Goal: Task Accomplishment & Management: Manage account settings

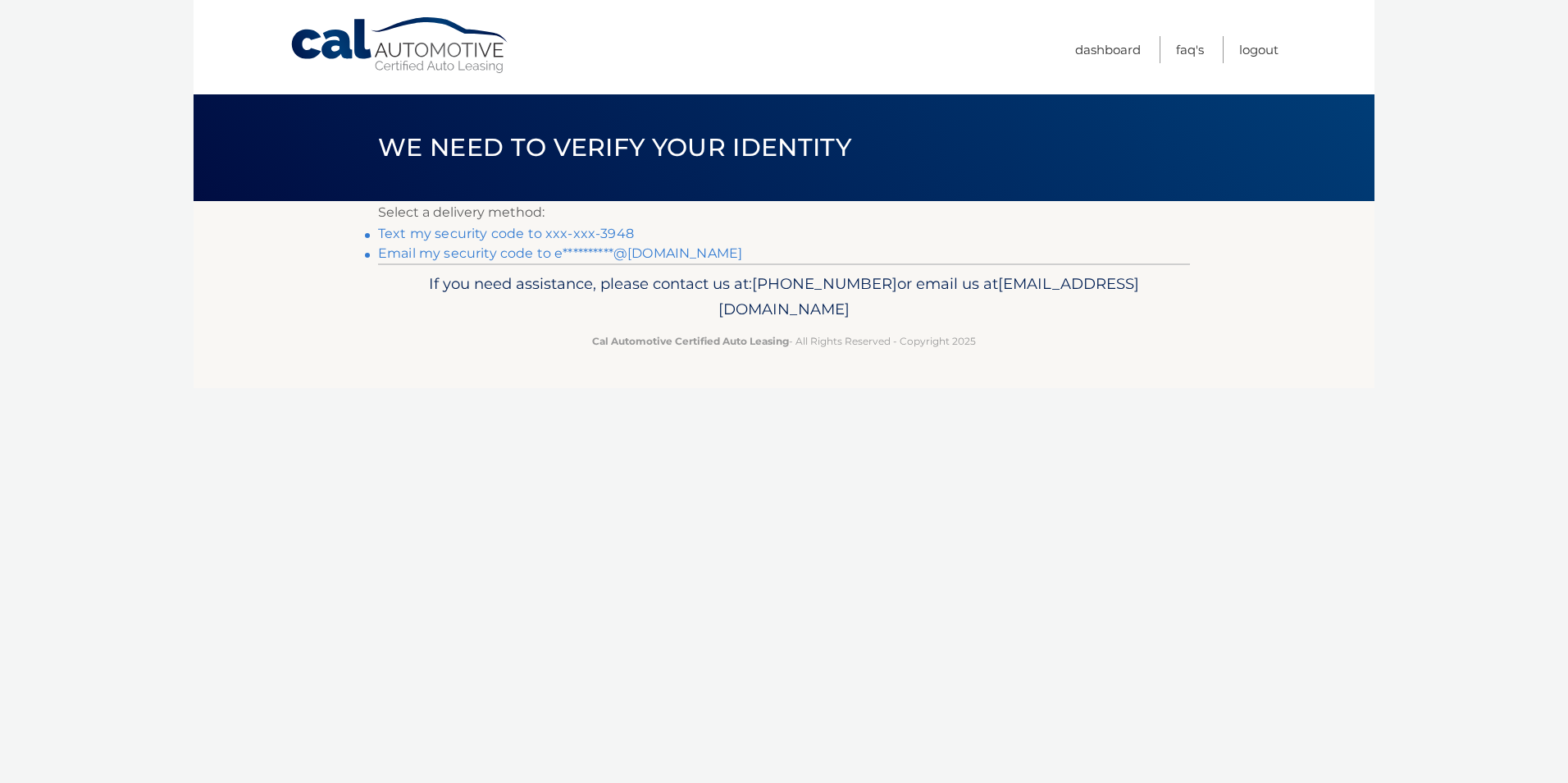
click at [592, 232] on link "Text my security code to xxx-xxx-3948" at bounding box center [506, 233] width 256 height 16
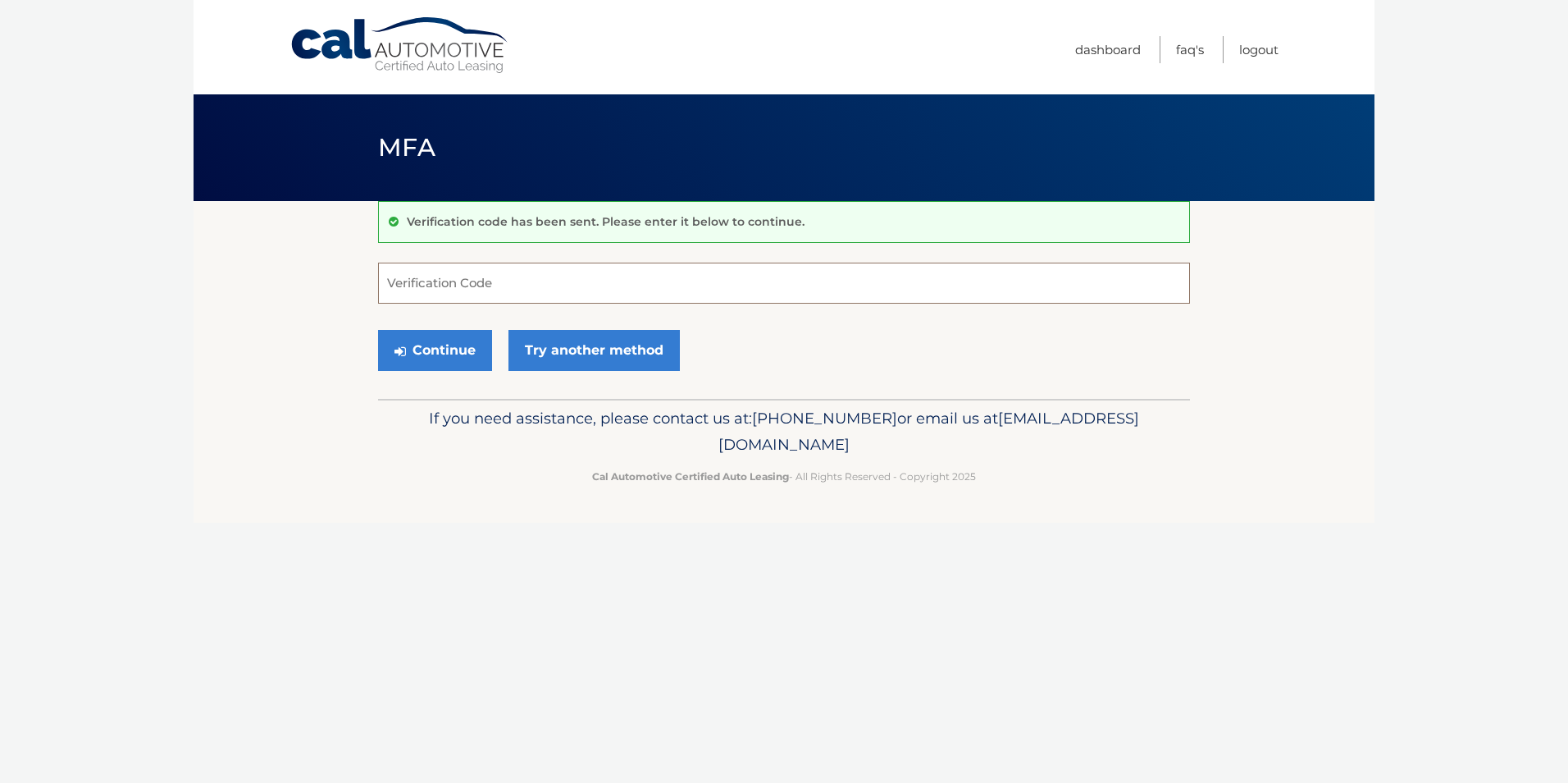
click at [532, 297] on input "Verification Code" at bounding box center [784, 283] width 812 height 41
type input "579419"
click at [378, 330] on button "Continue" at bounding box center [435, 350] width 114 height 41
click at [460, 339] on button "Continue" at bounding box center [435, 350] width 114 height 41
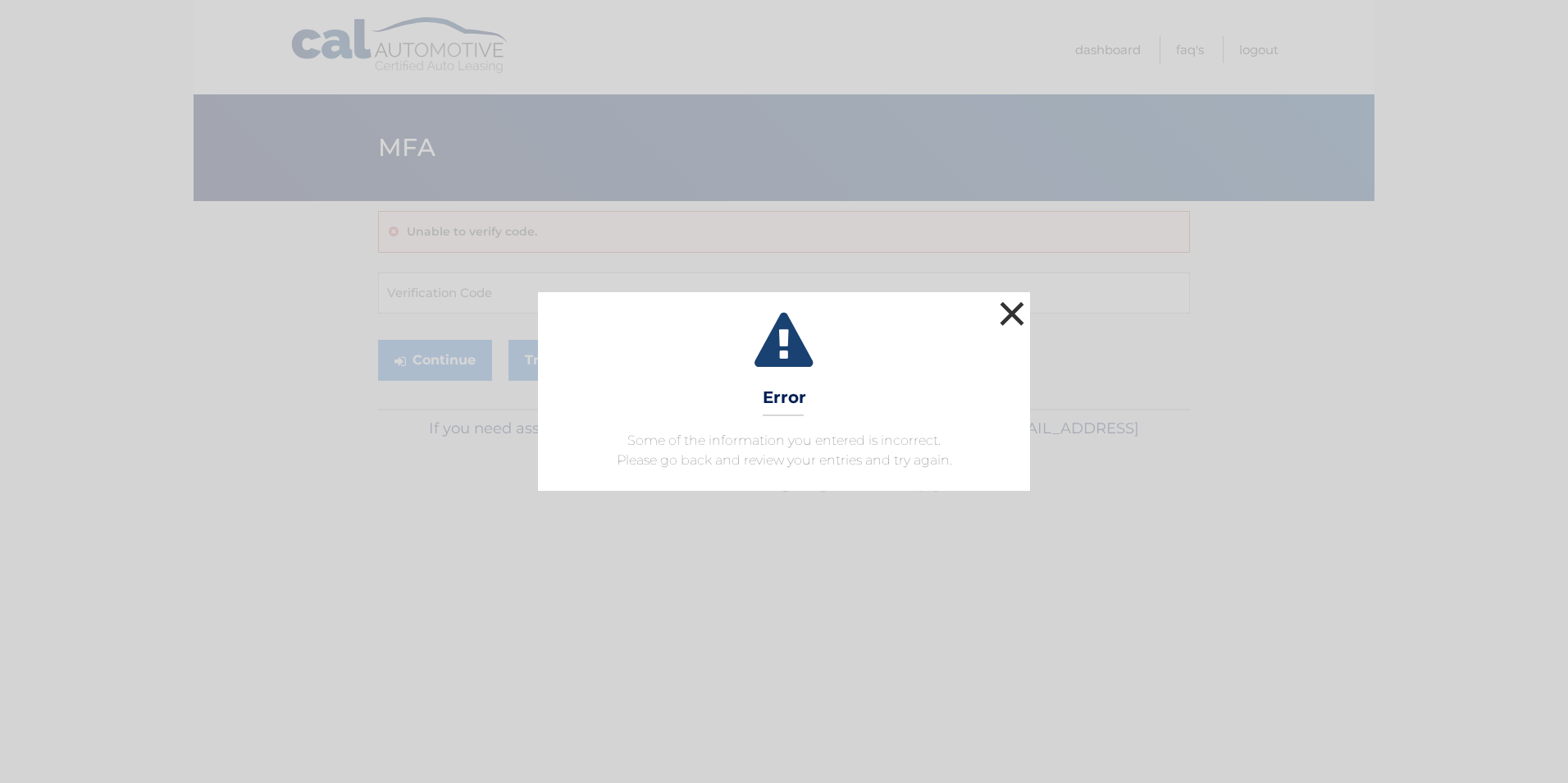
drag, startPoint x: 1019, startPoint y: 313, endPoint x: 679, endPoint y: 275, distance: 342.1
click at [1015, 312] on button "×" at bounding box center [1012, 313] width 33 height 33
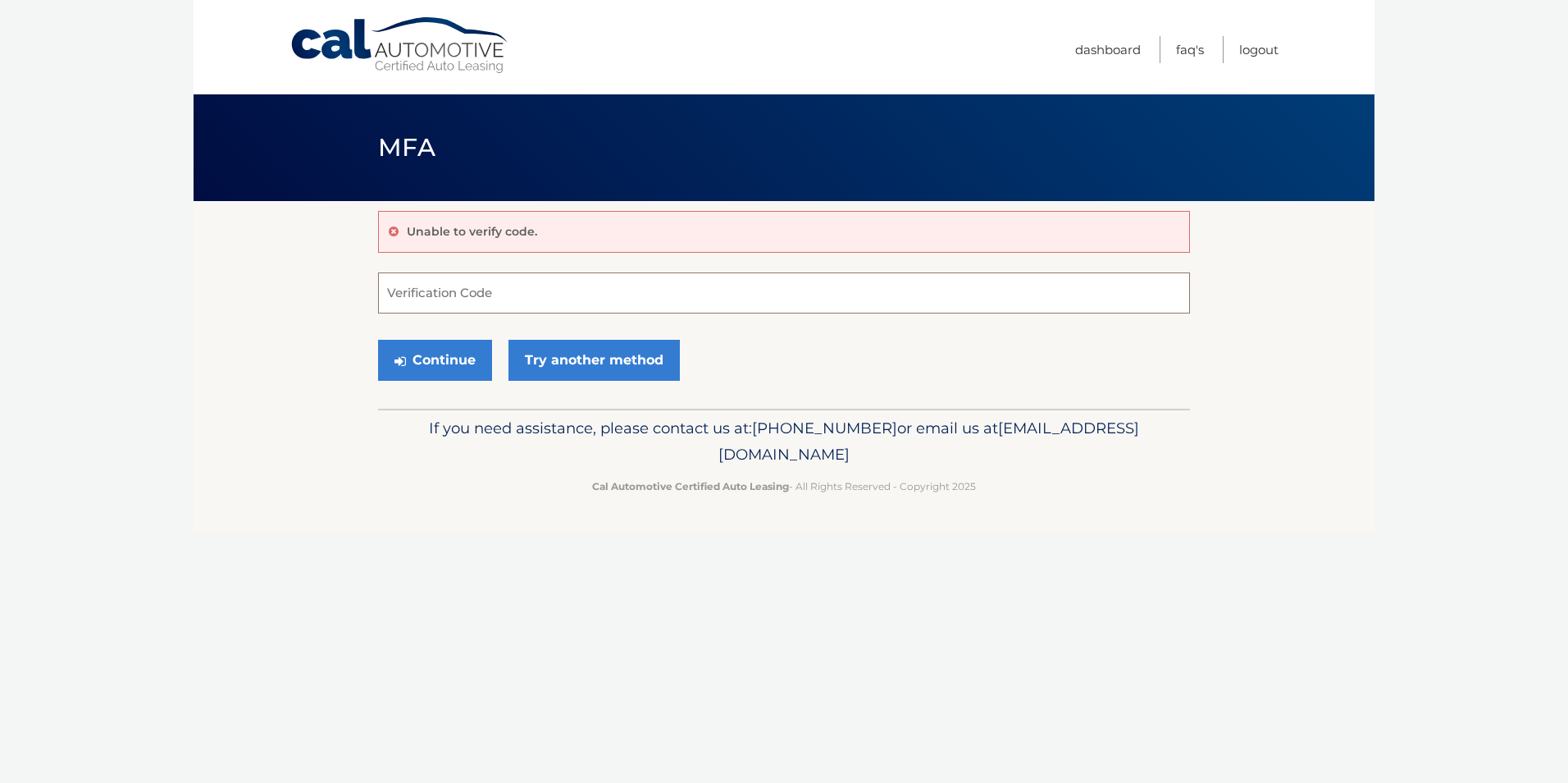
click at [516, 280] on input "Verification Code" at bounding box center [784, 293] width 812 height 41
type input "579419"
click at [378, 339] on button "Continue" at bounding box center [435, 359] width 114 height 41
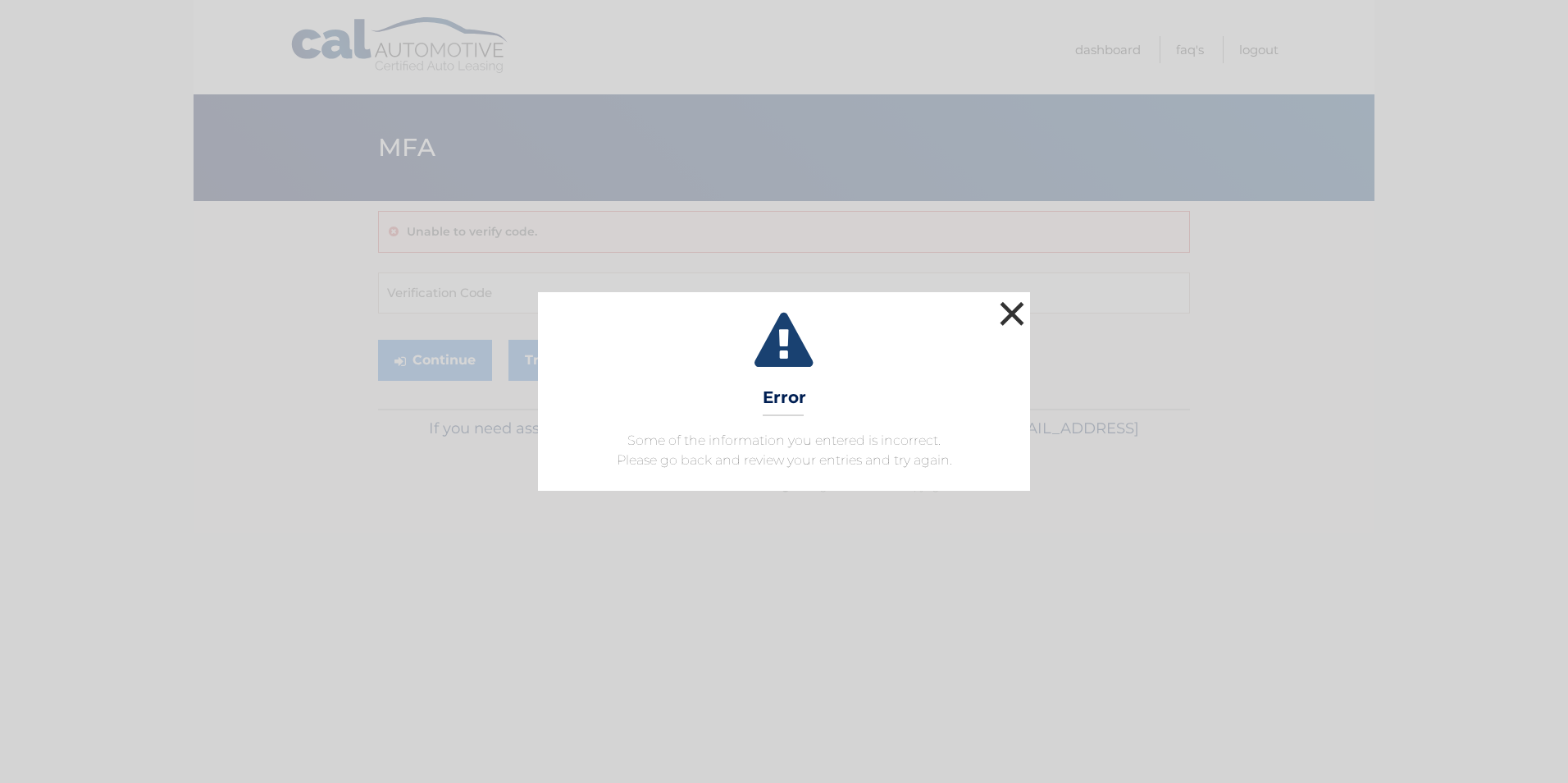
click at [1008, 317] on button "×" at bounding box center [1012, 313] width 33 height 33
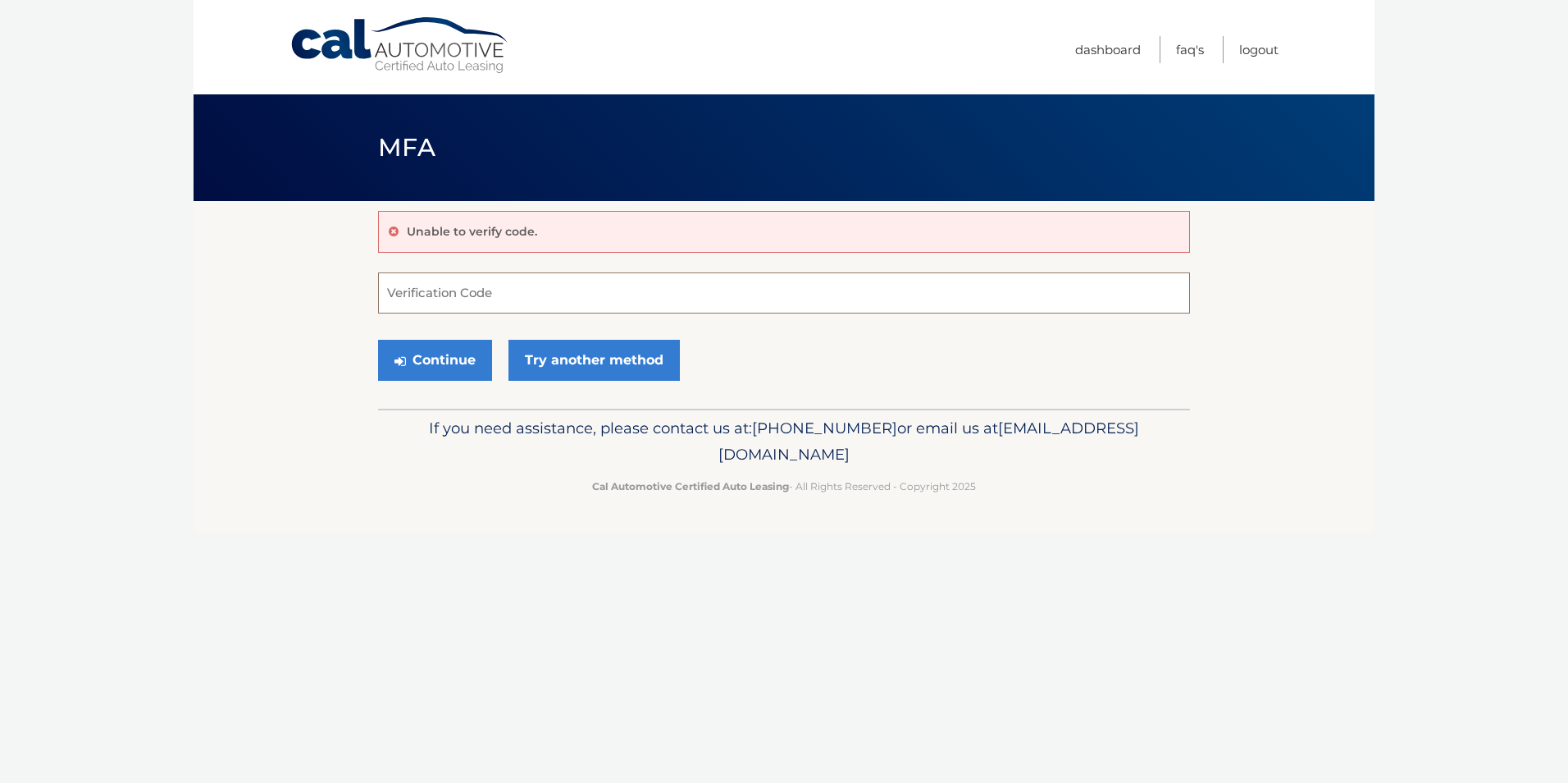
click at [391, 301] on input "Verification Code" at bounding box center [784, 293] width 812 height 41
type input "579419"
click at [471, 364] on button "Continue" at bounding box center [435, 359] width 114 height 41
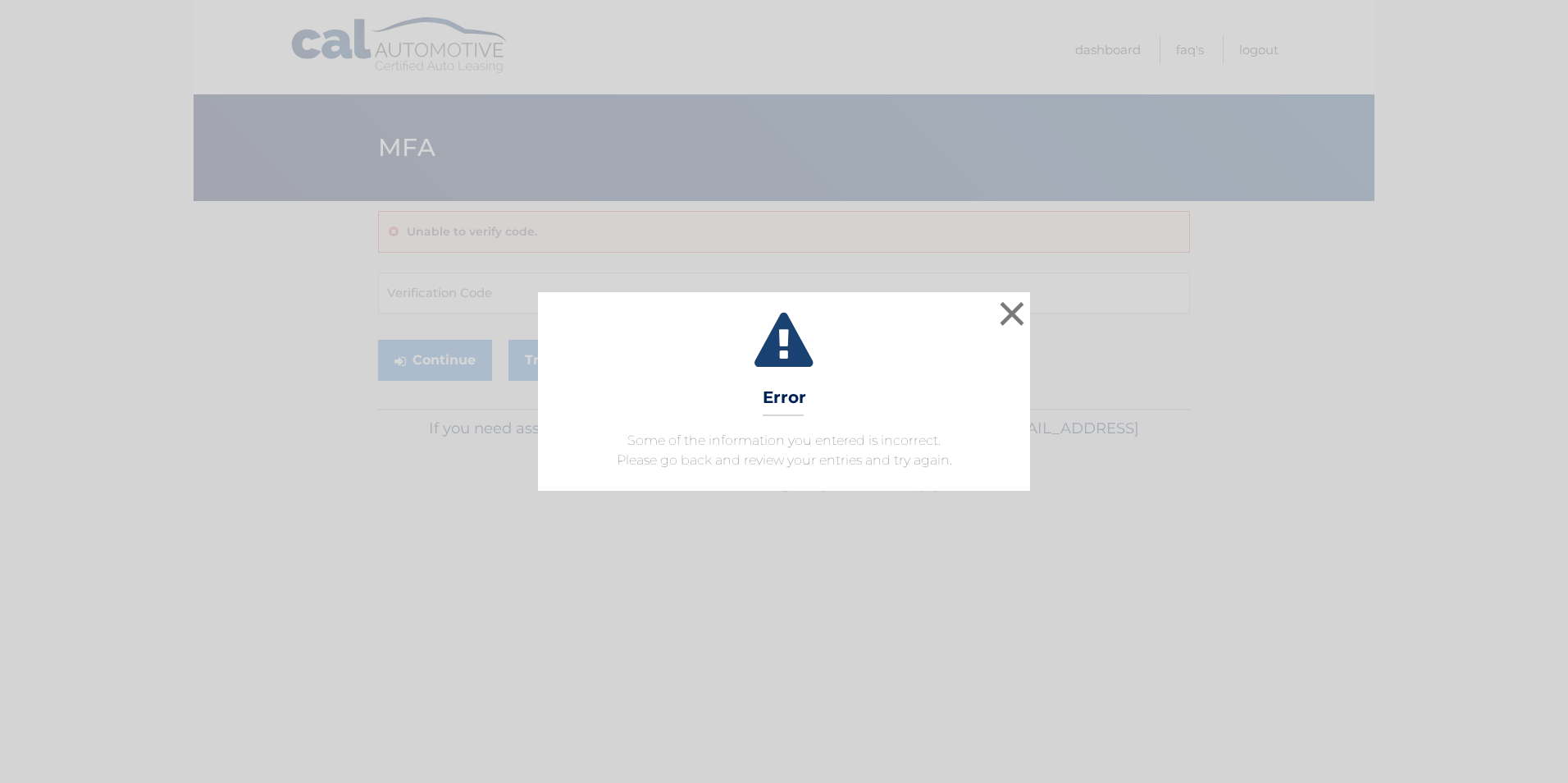
click at [1031, 308] on div "× Error Some of the information you entered is incorrect. Please go back and re…" at bounding box center [784, 391] width 1555 height 198
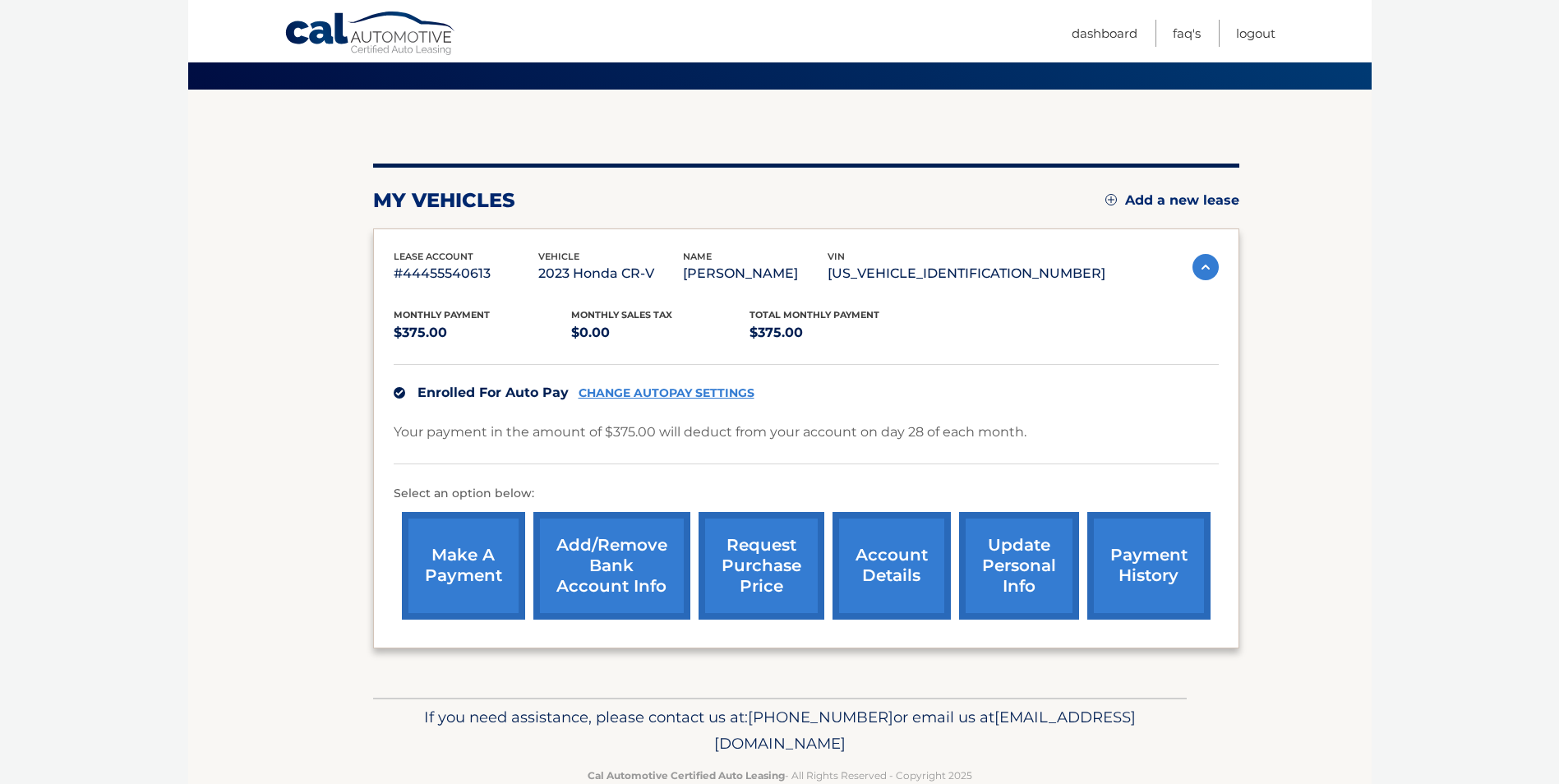
scroll to position [149, 0]
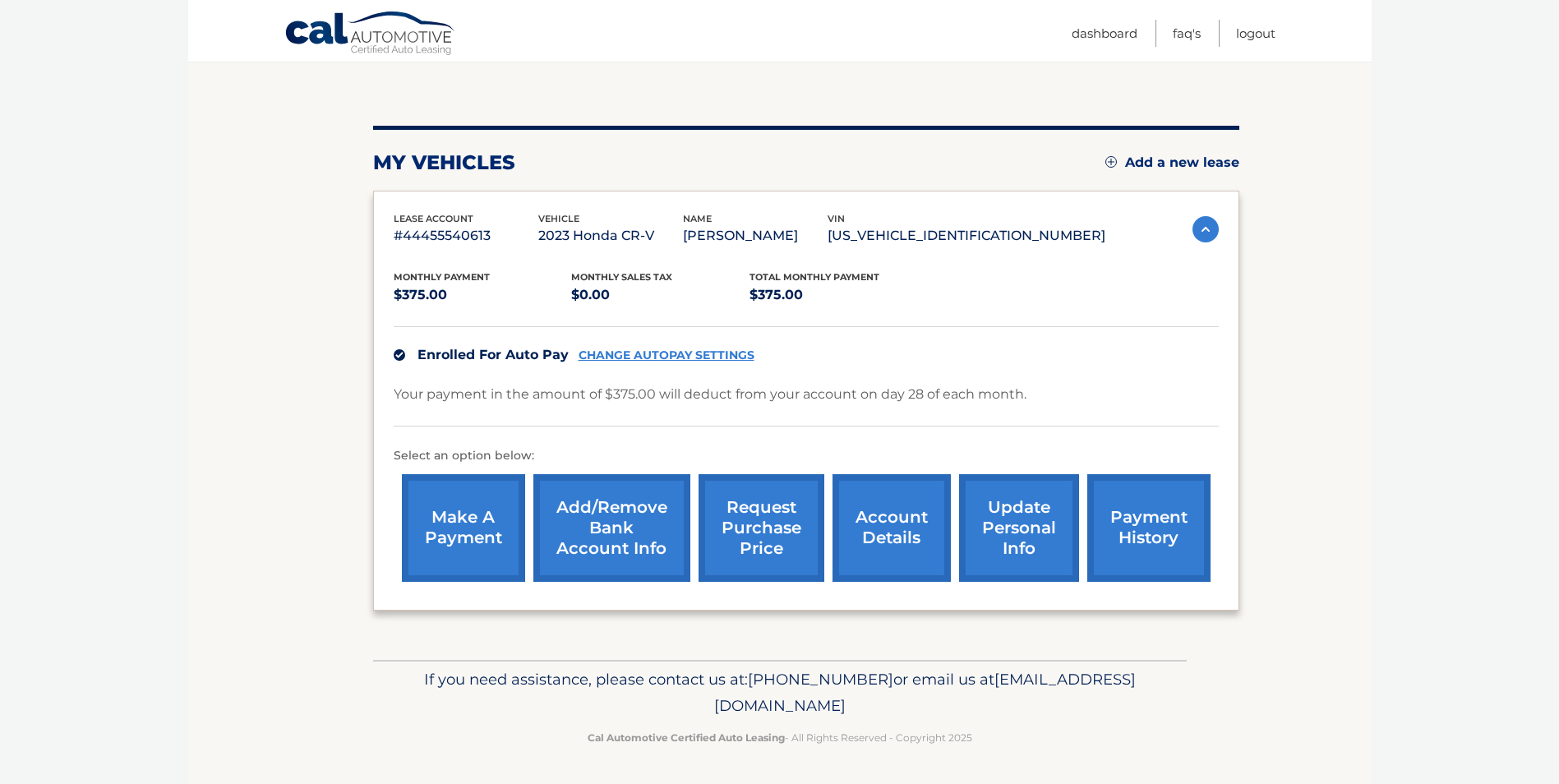
click at [877, 505] on link "account details" at bounding box center [892, 528] width 119 height 108
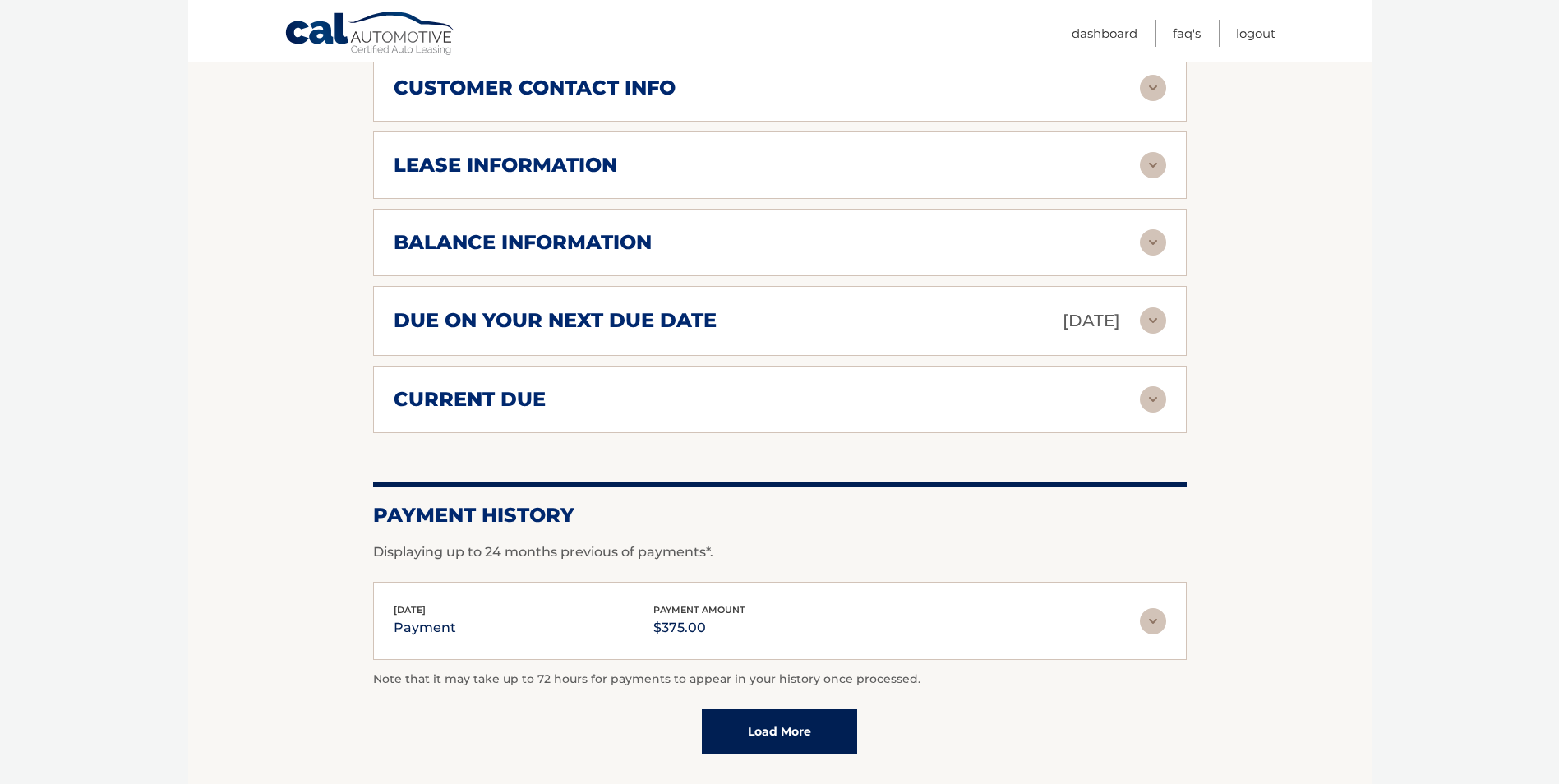
scroll to position [822, 0]
click at [473, 405] on h2 "current due" at bounding box center [469, 398] width 152 height 25
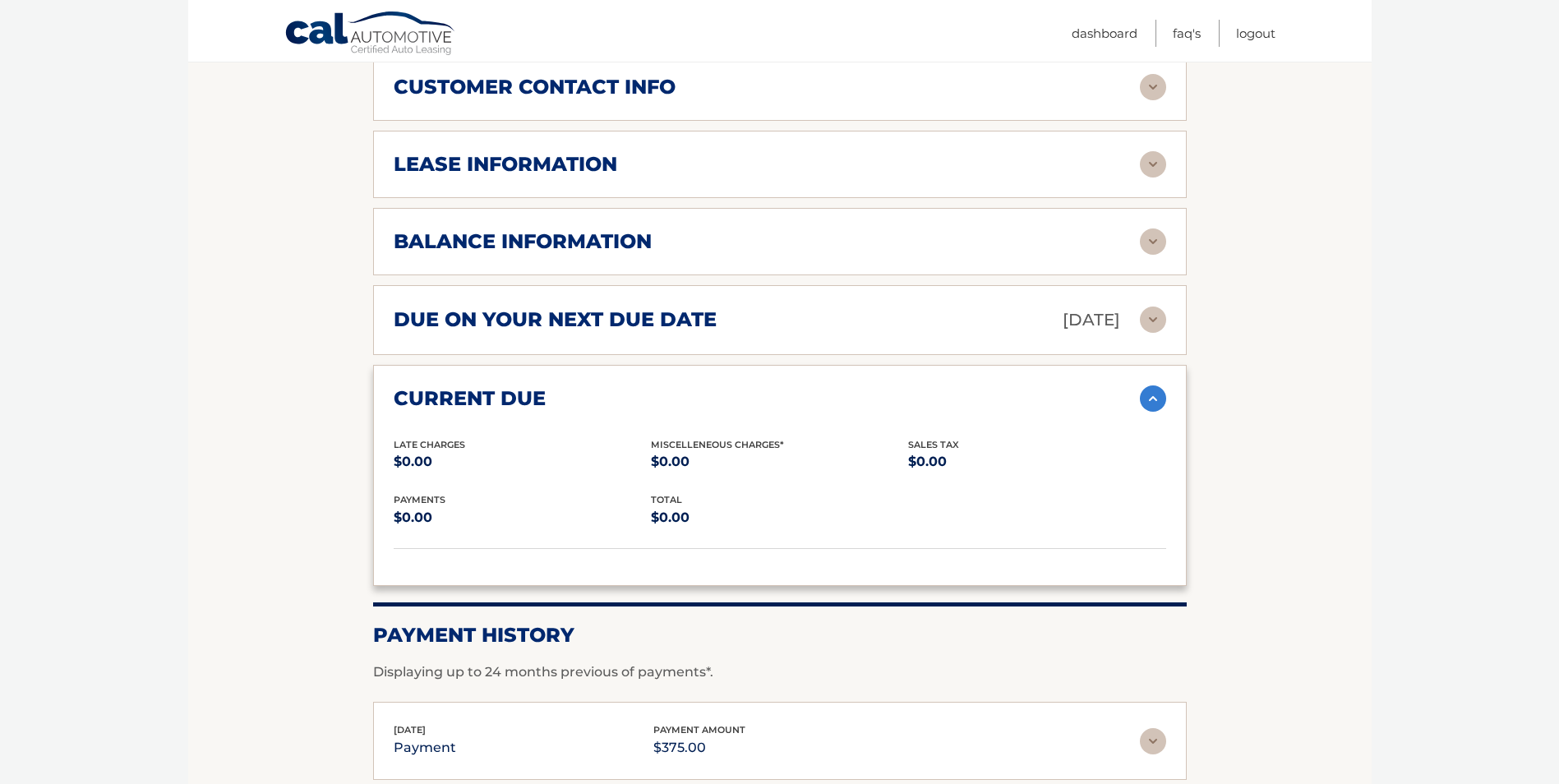
click at [499, 326] on h2 "due on your next due date" at bounding box center [554, 320] width 323 height 25
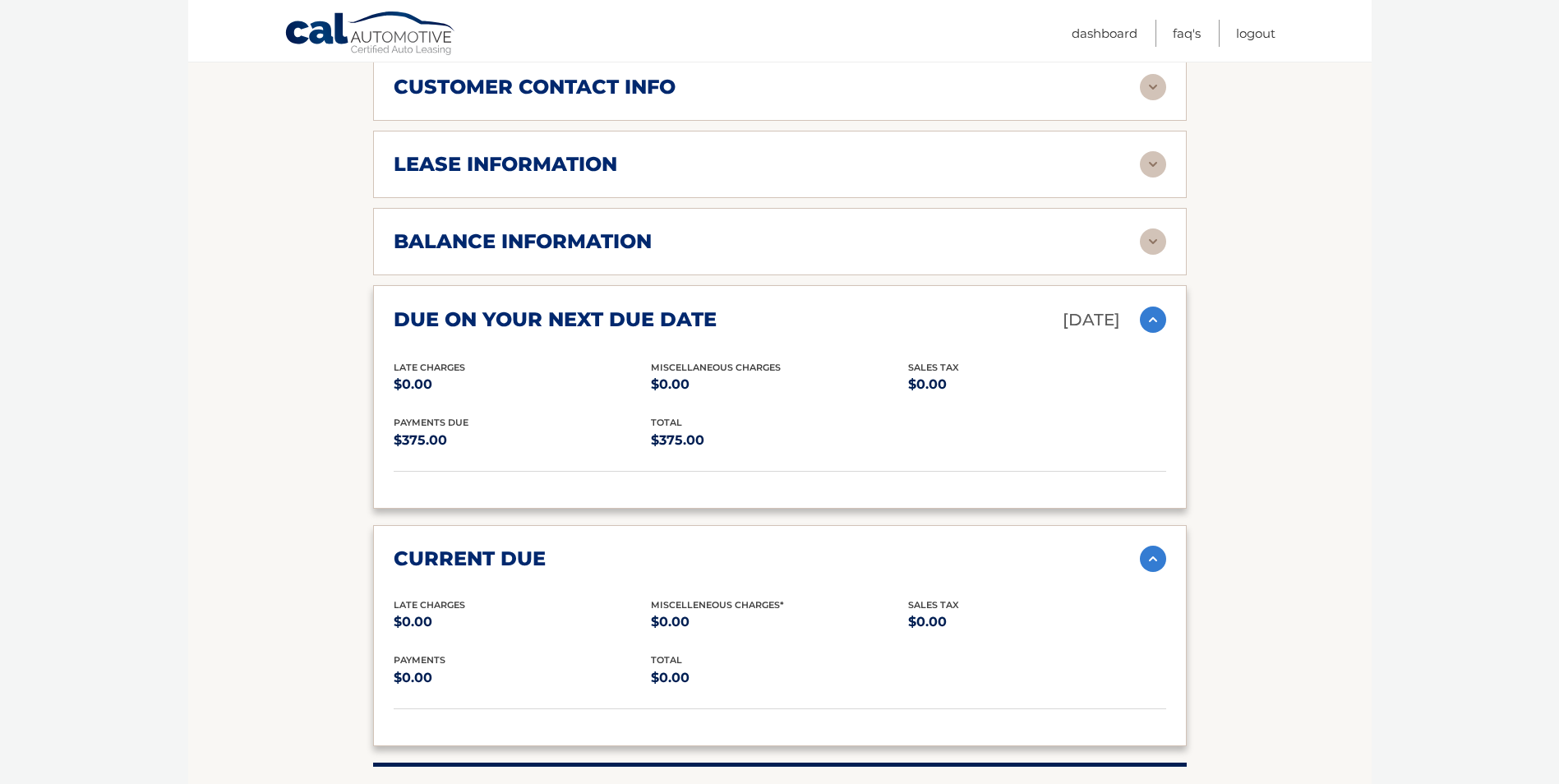
scroll to position [740, 0]
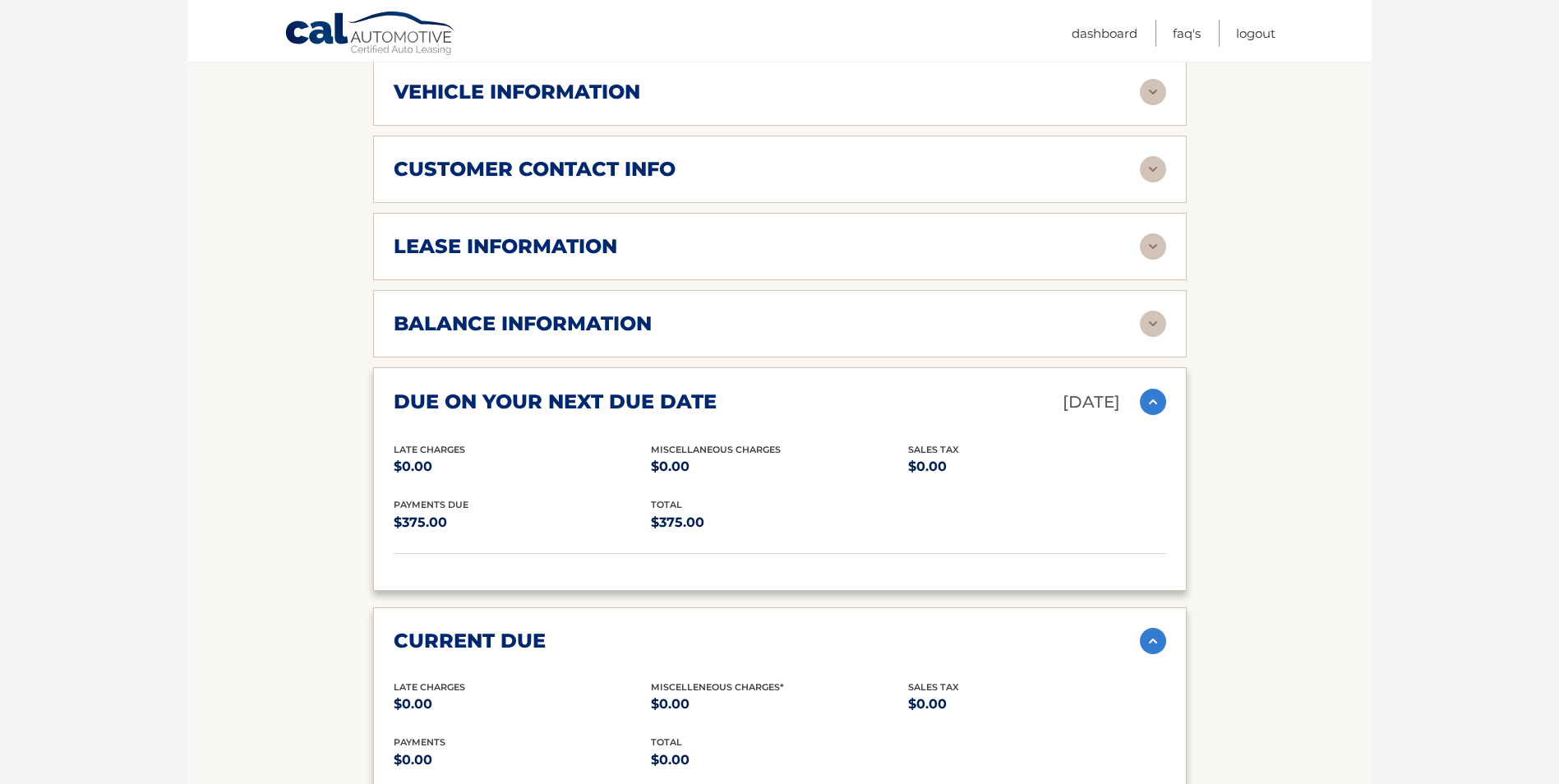
click at [596, 325] on h2 "balance information" at bounding box center [522, 324] width 258 height 25
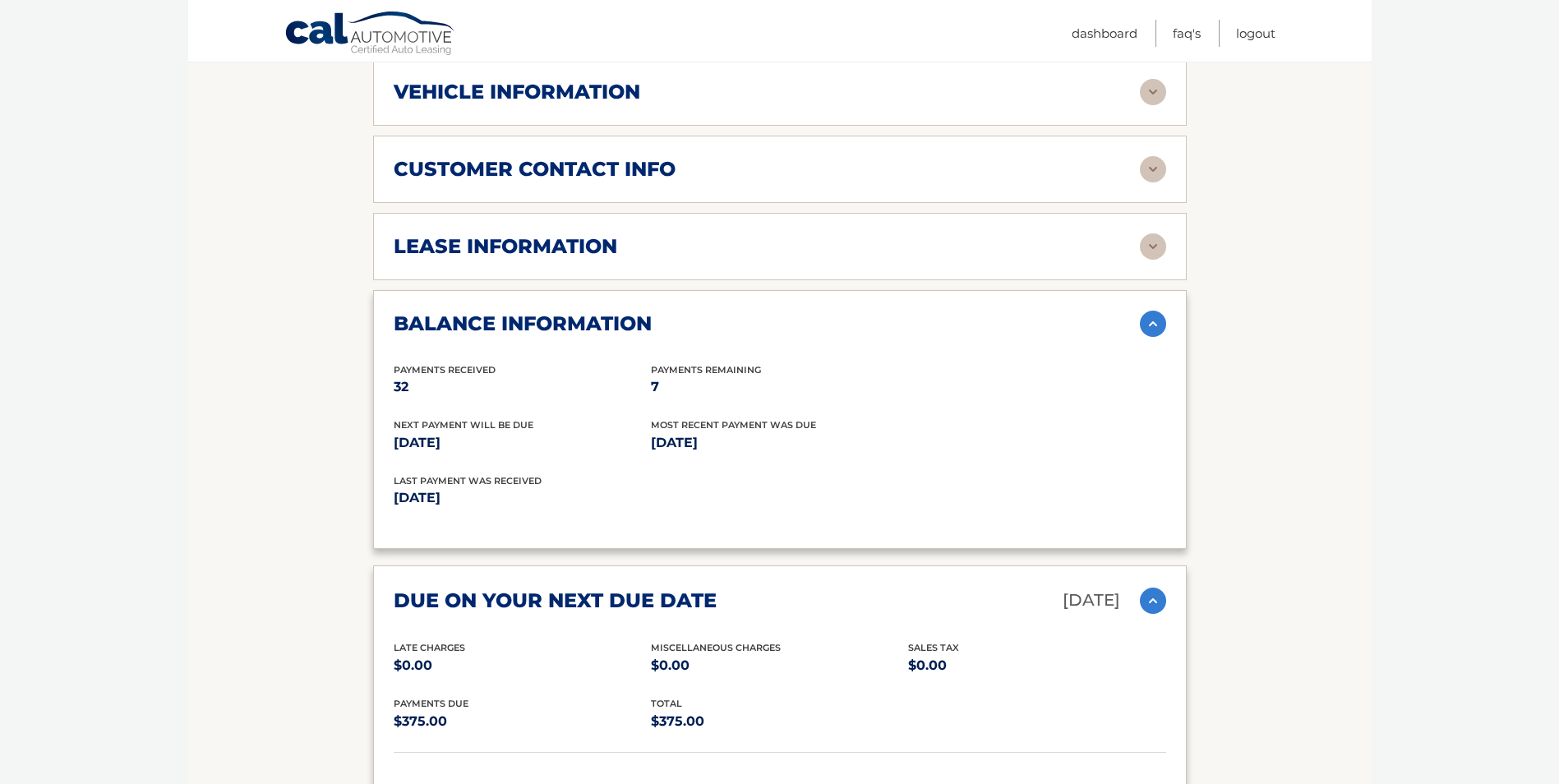
click at [569, 235] on h2 "lease information" at bounding box center [505, 246] width 224 height 25
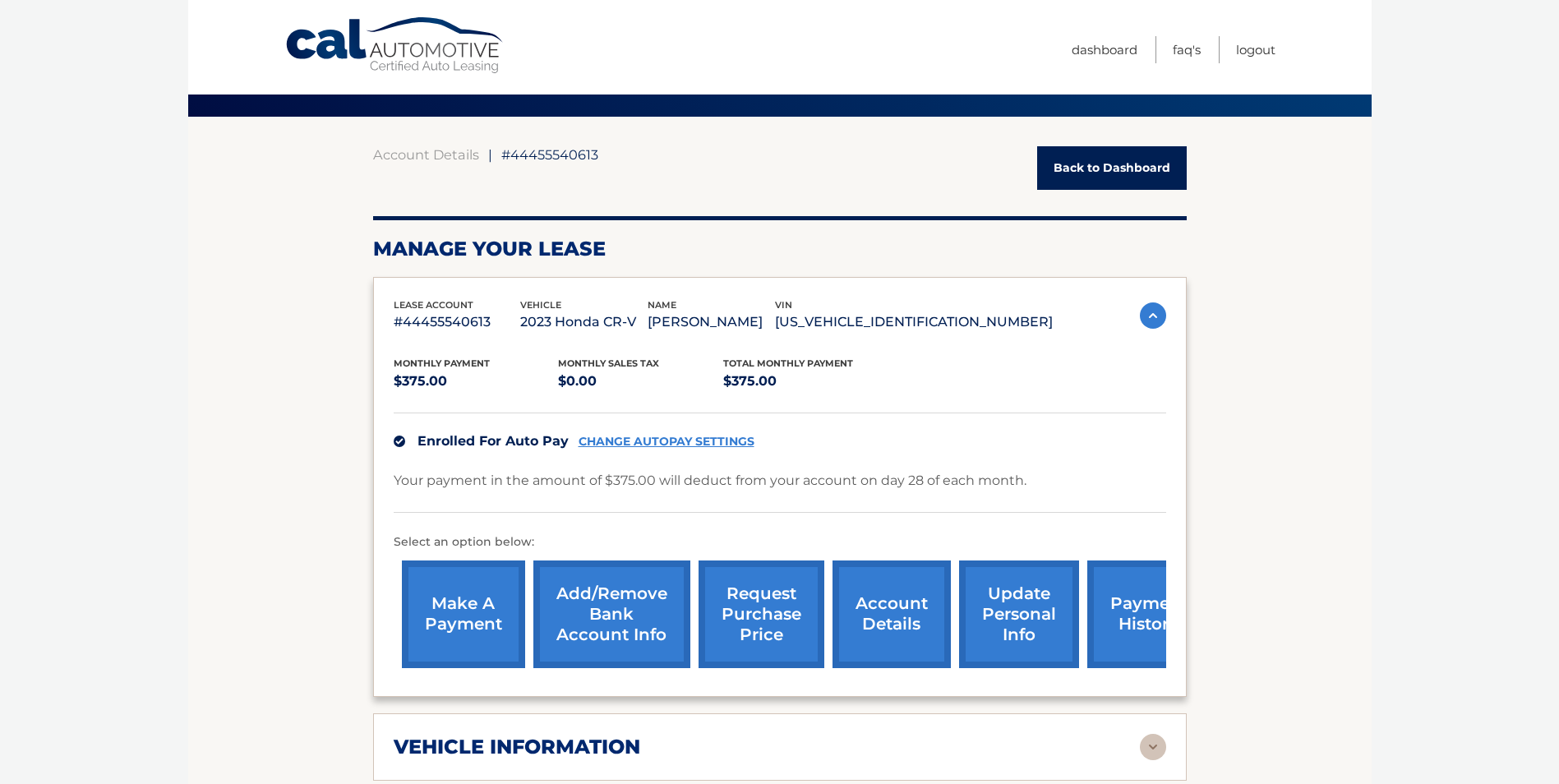
scroll to position [175, 0]
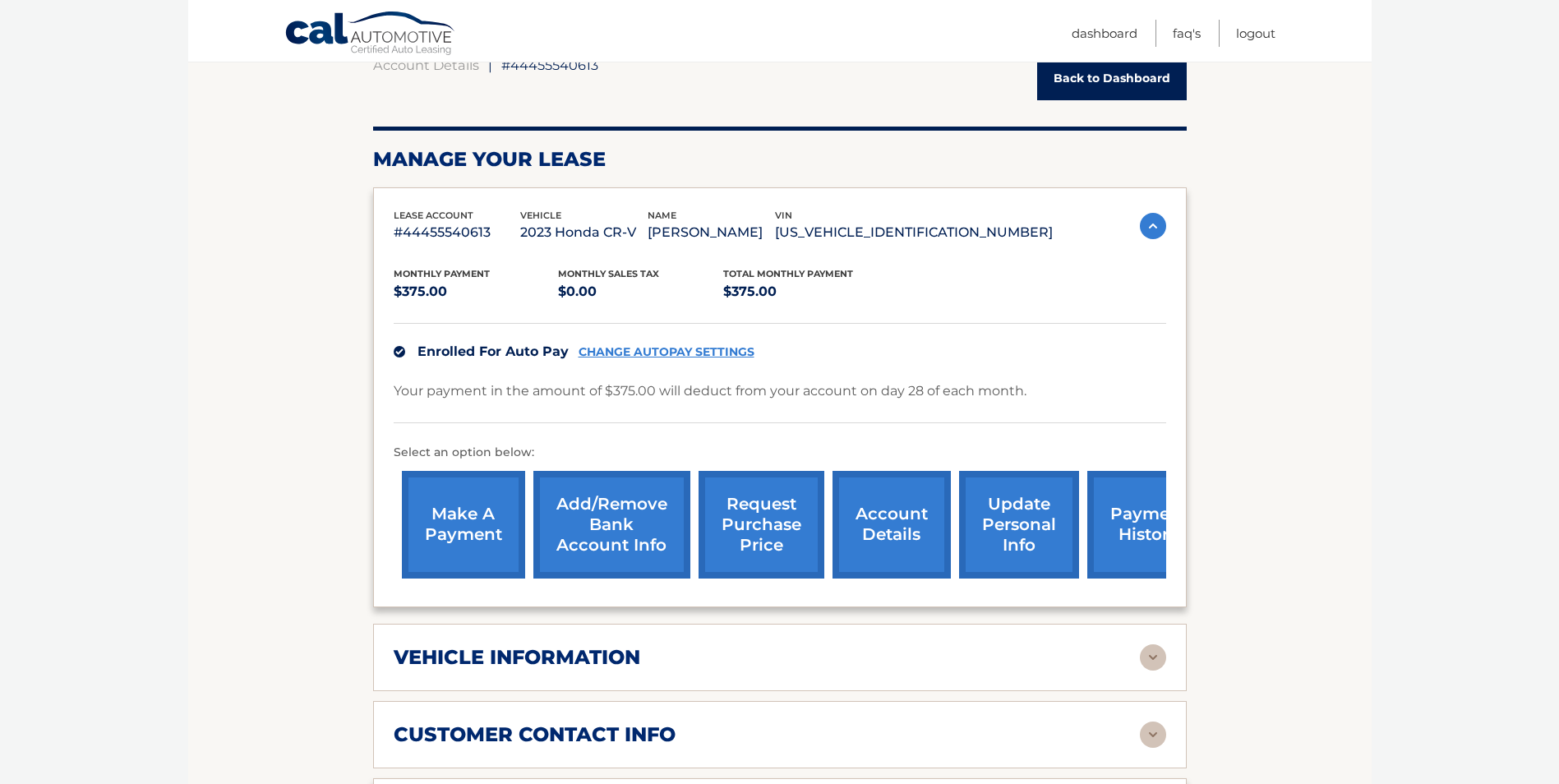
click at [1136, 508] on link "payment history" at bounding box center [1149, 524] width 124 height 108
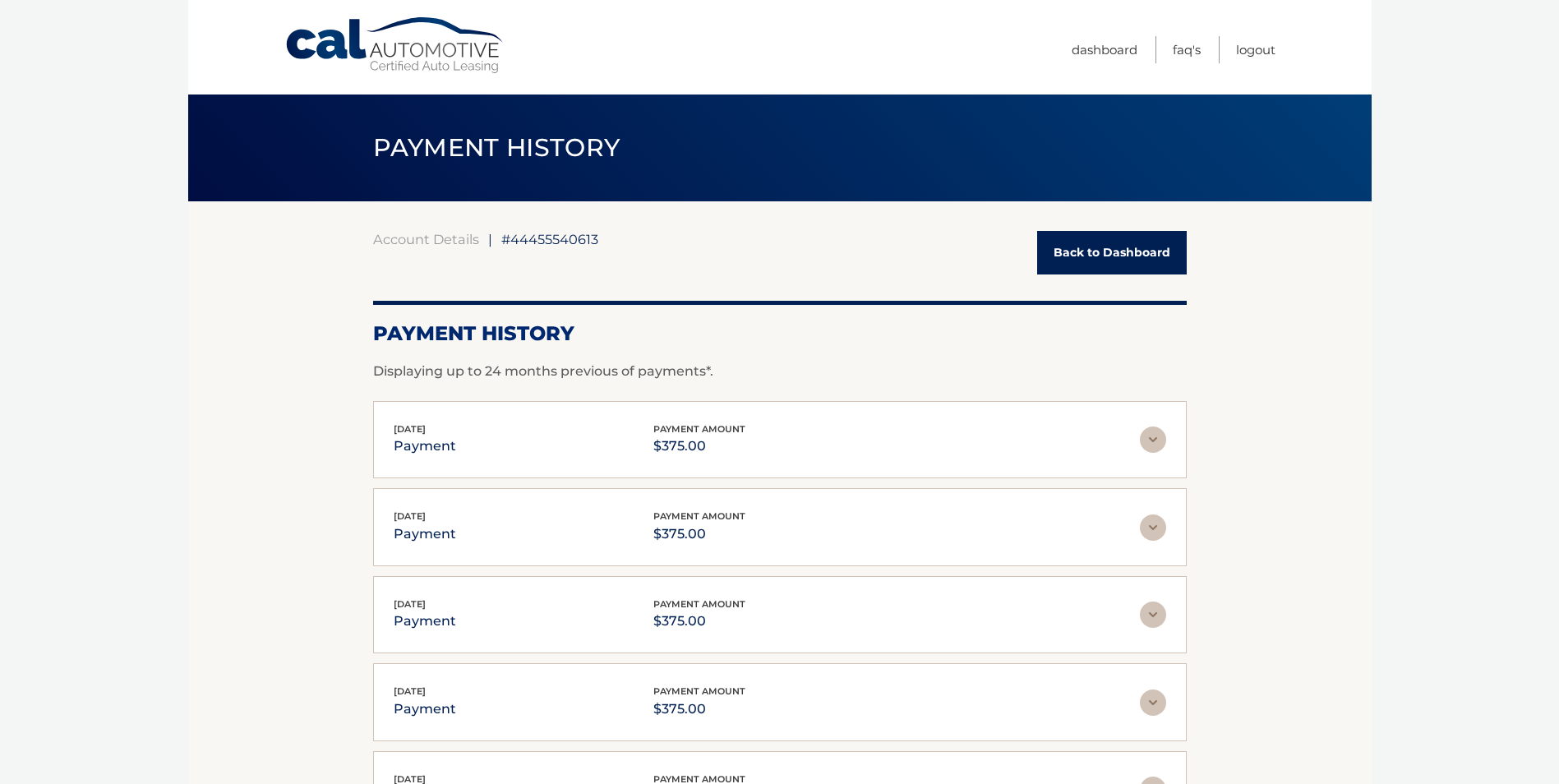
click at [1103, 242] on link "Back to Dashboard" at bounding box center [1111, 252] width 149 height 43
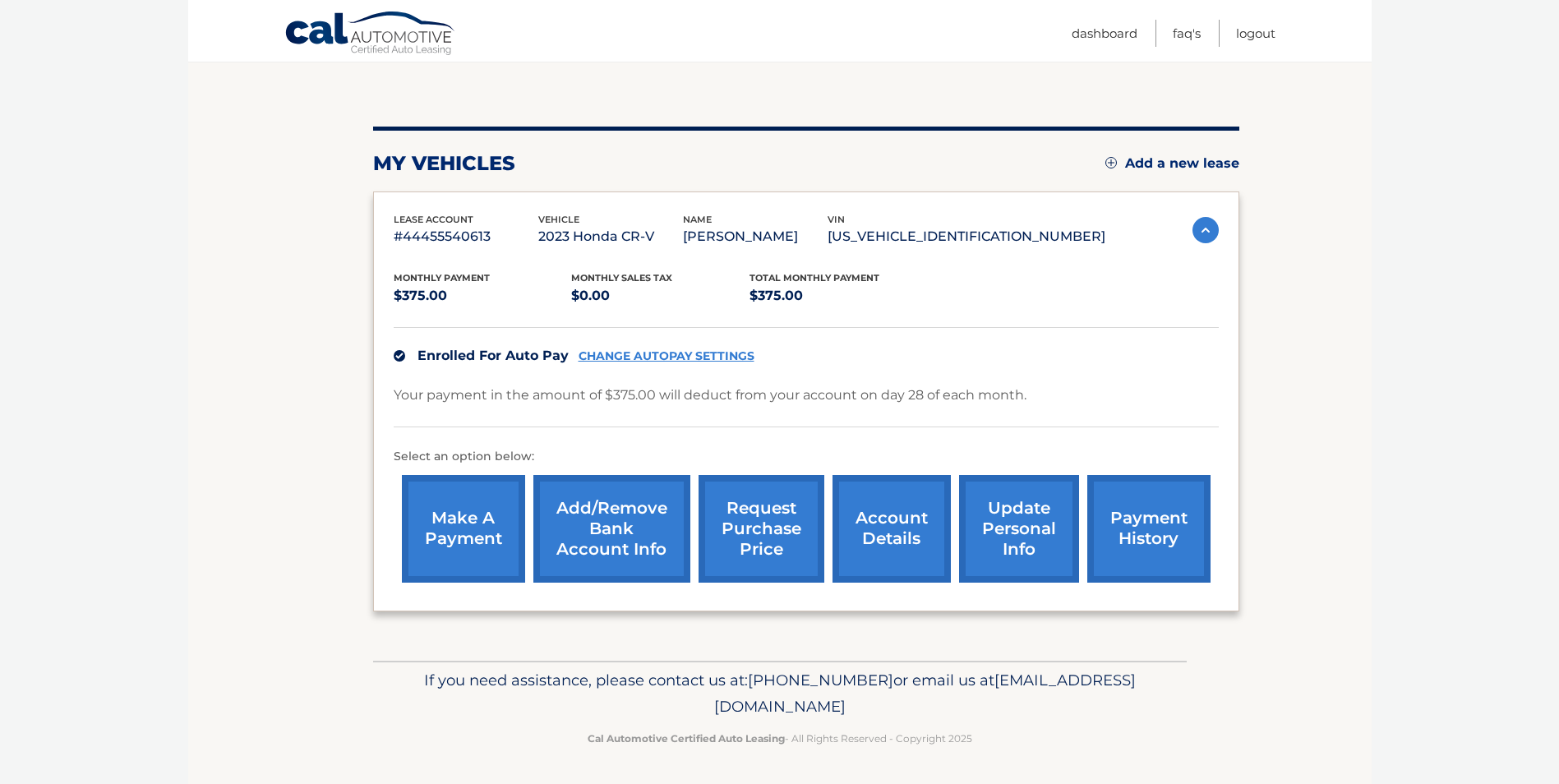
scroll to position [149, 0]
click at [606, 354] on link "CHANGE AUTOPAY SETTINGS" at bounding box center [666, 355] width 176 height 14
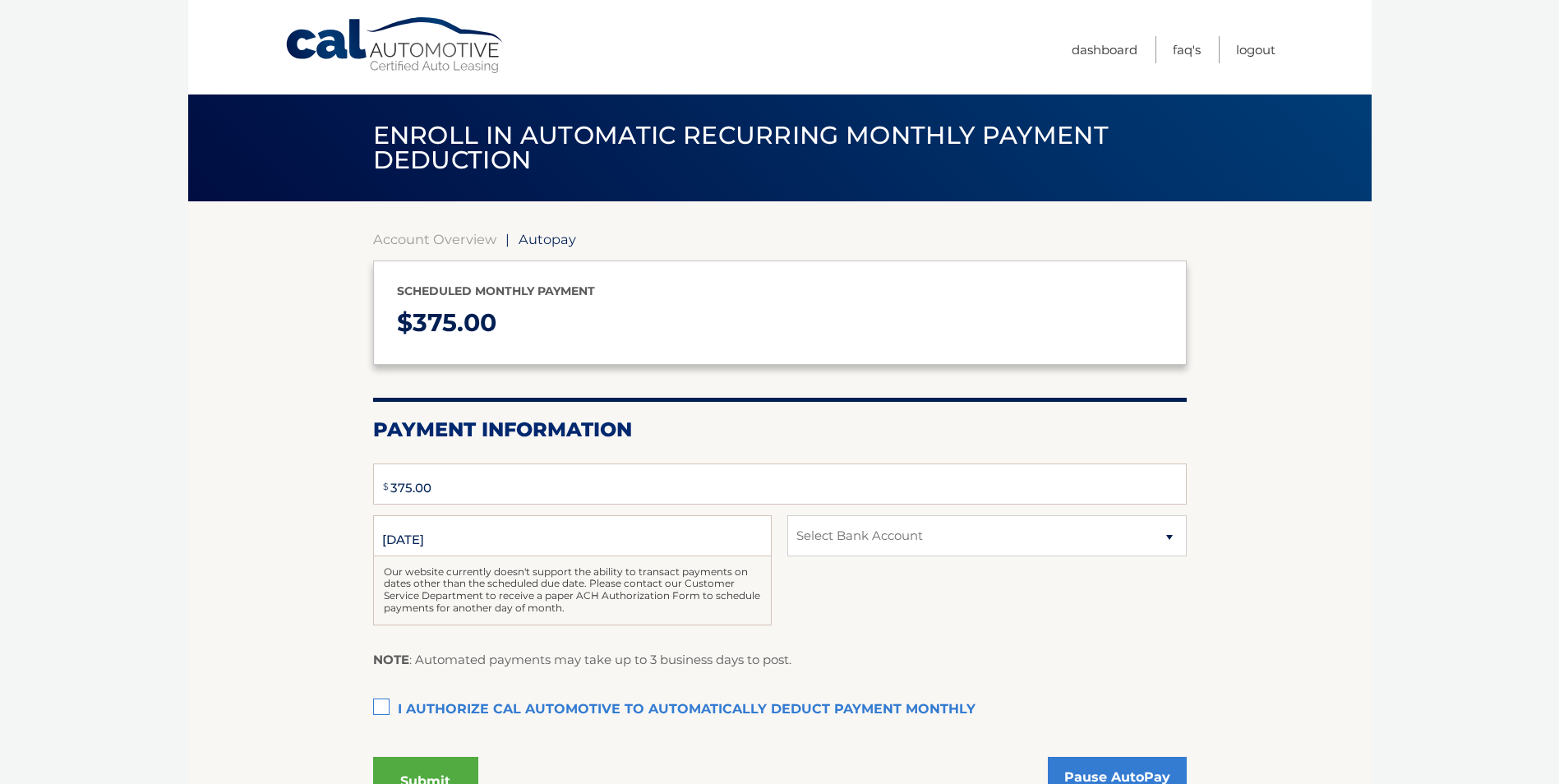
type input "375"
select select "MDlhMzhhNzQtMDQ4Ny00YzRhLTgwOTMtNmU1NDNiNjdkMGZj"
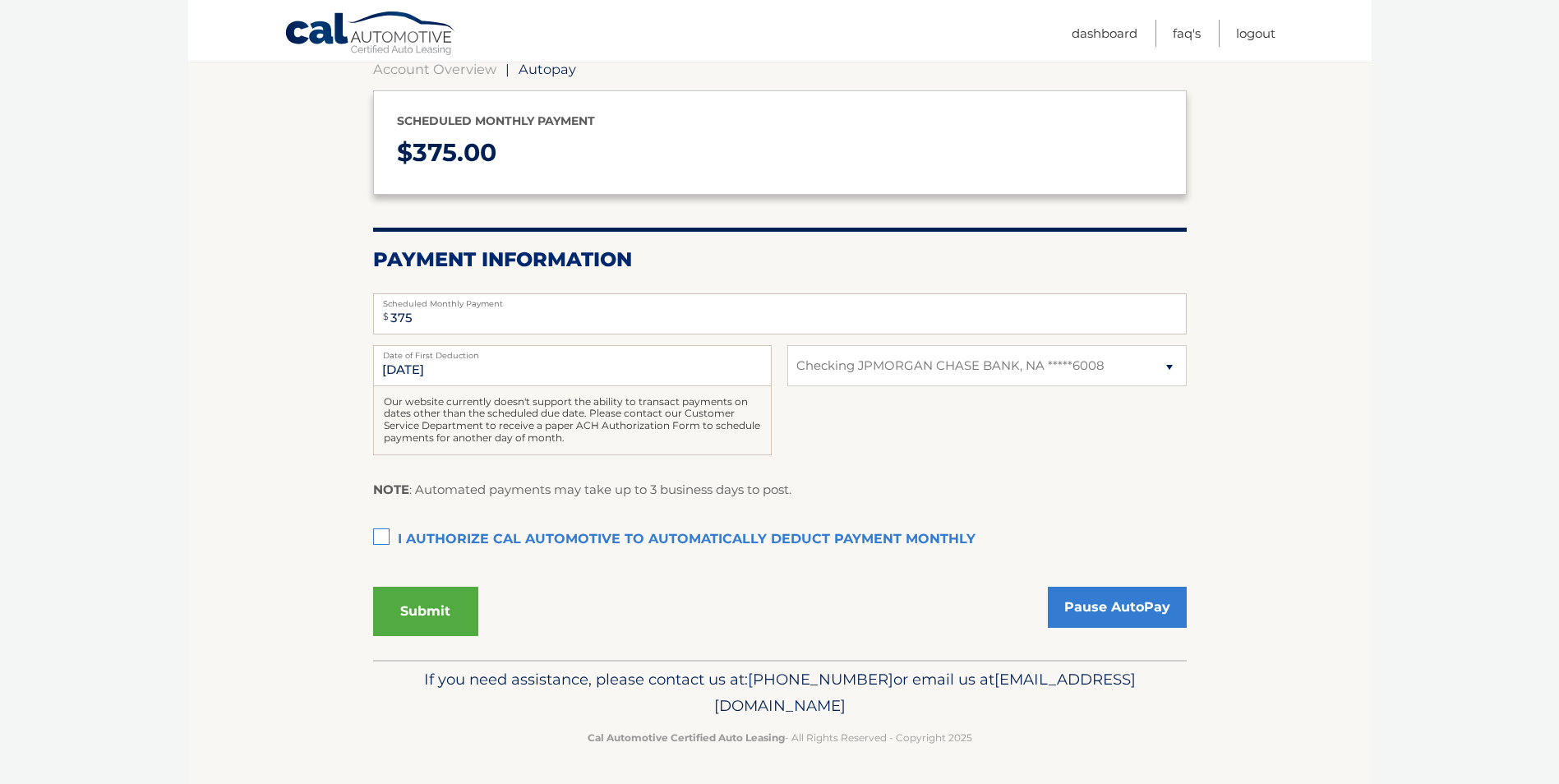
scroll to position [88, 0]
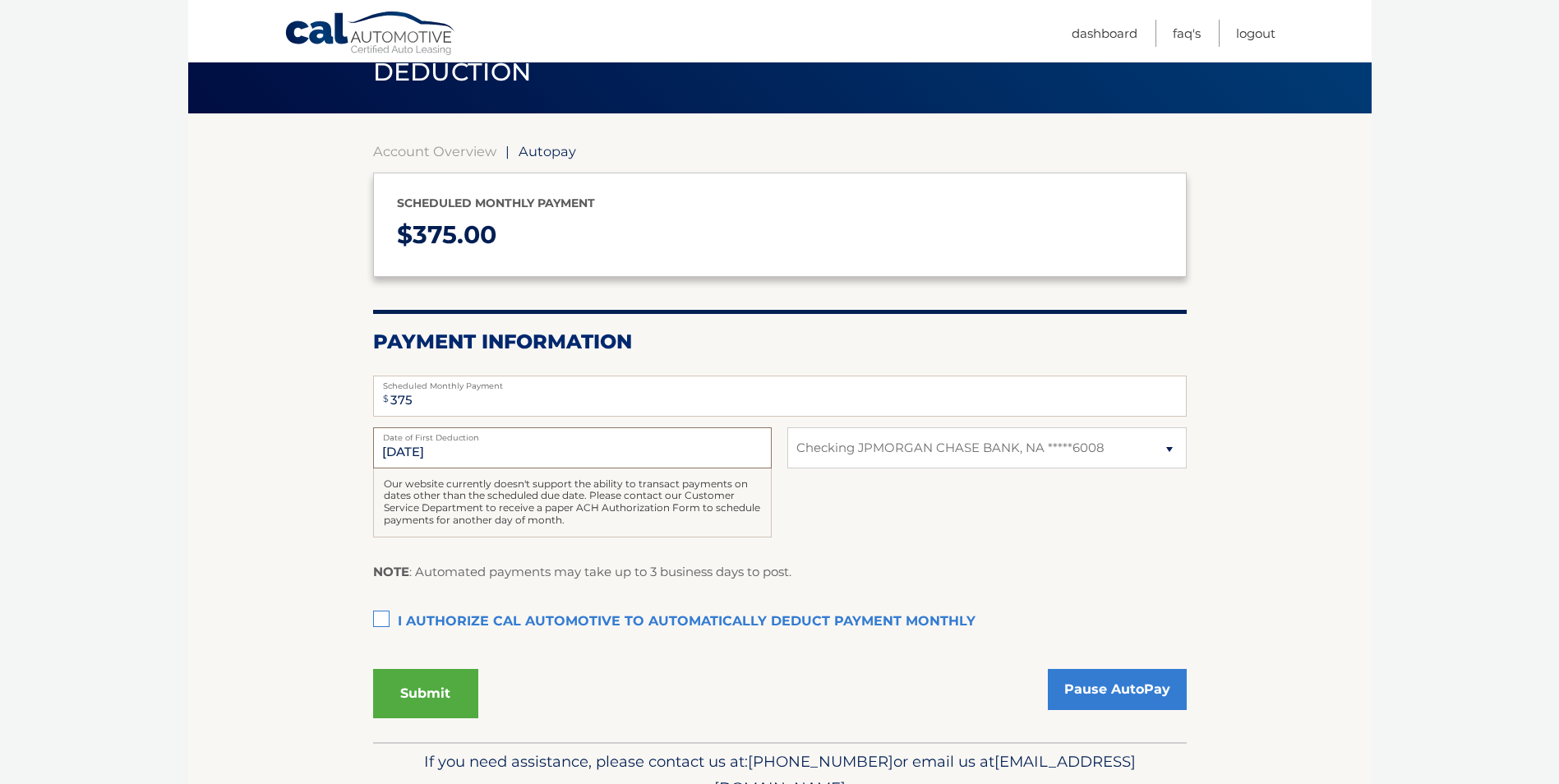
click at [578, 451] on input "[DATE]" at bounding box center [572, 448] width 398 height 41
drag, startPoint x: 499, startPoint y: 407, endPoint x: 249, endPoint y: 395, distance: 250.3
click at [280, 402] on section "Account Overview | Autopay Scheduled monthly payment $ 375.00 Payment Informati…" at bounding box center [779, 427] width 1183 height 629
drag, startPoint x: 286, startPoint y: 426, endPoint x: 154, endPoint y: 399, distance: 134.7
click at [164, 401] on body "Cal Automotive Menu Dashboard FAQ's Logout | $" at bounding box center [779, 304] width 1559 height 784
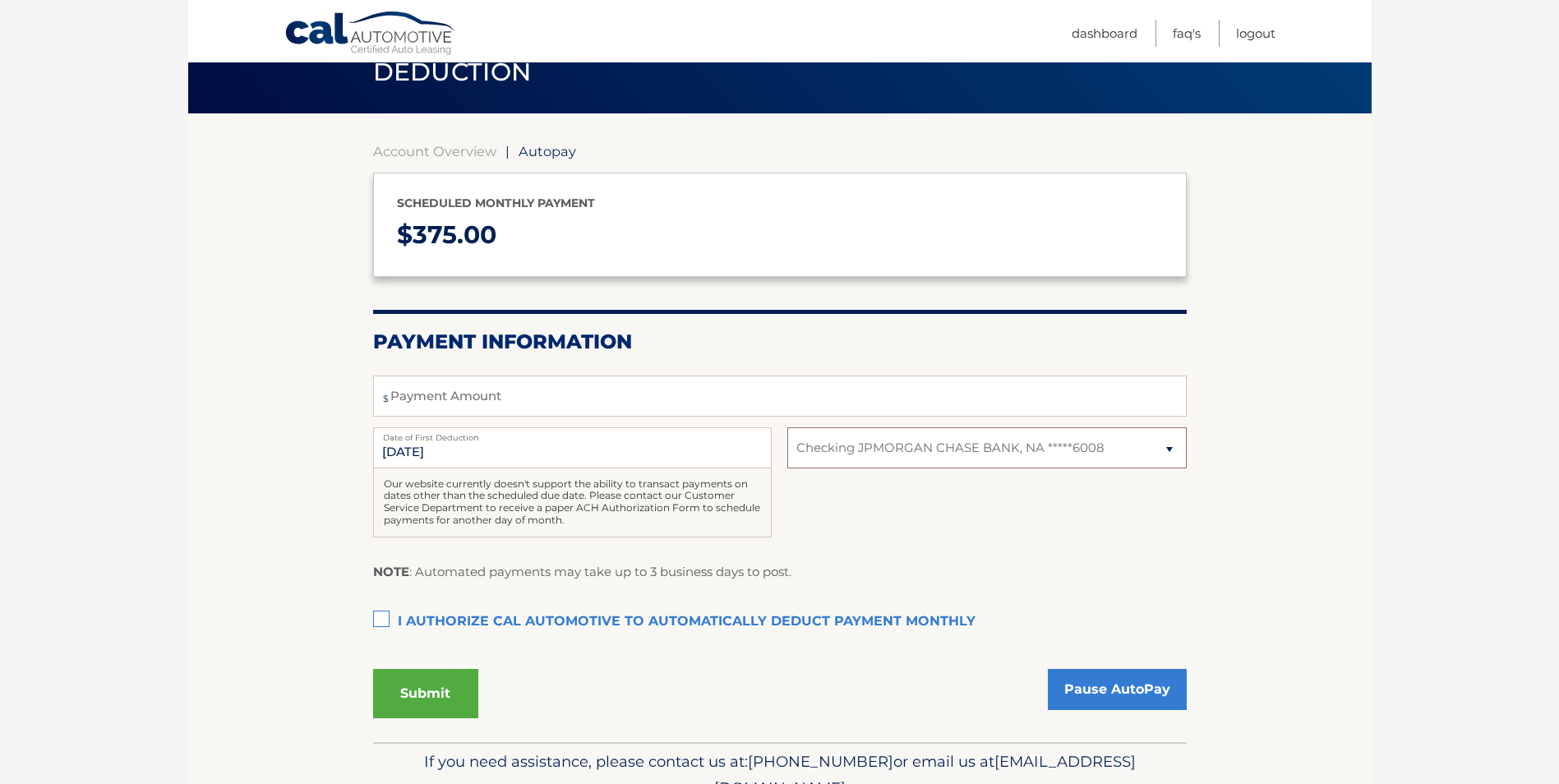
click at [995, 463] on select "Select Bank Account Checking JPMORGAN CHASE BANK, NA *****6008" at bounding box center [986, 448] width 398 height 41
select select
click at [787, 427] on select "Select Bank Account Checking JPMORGAN CHASE BANK, NA *****6008" at bounding box center [986, 448] width 398 height 41
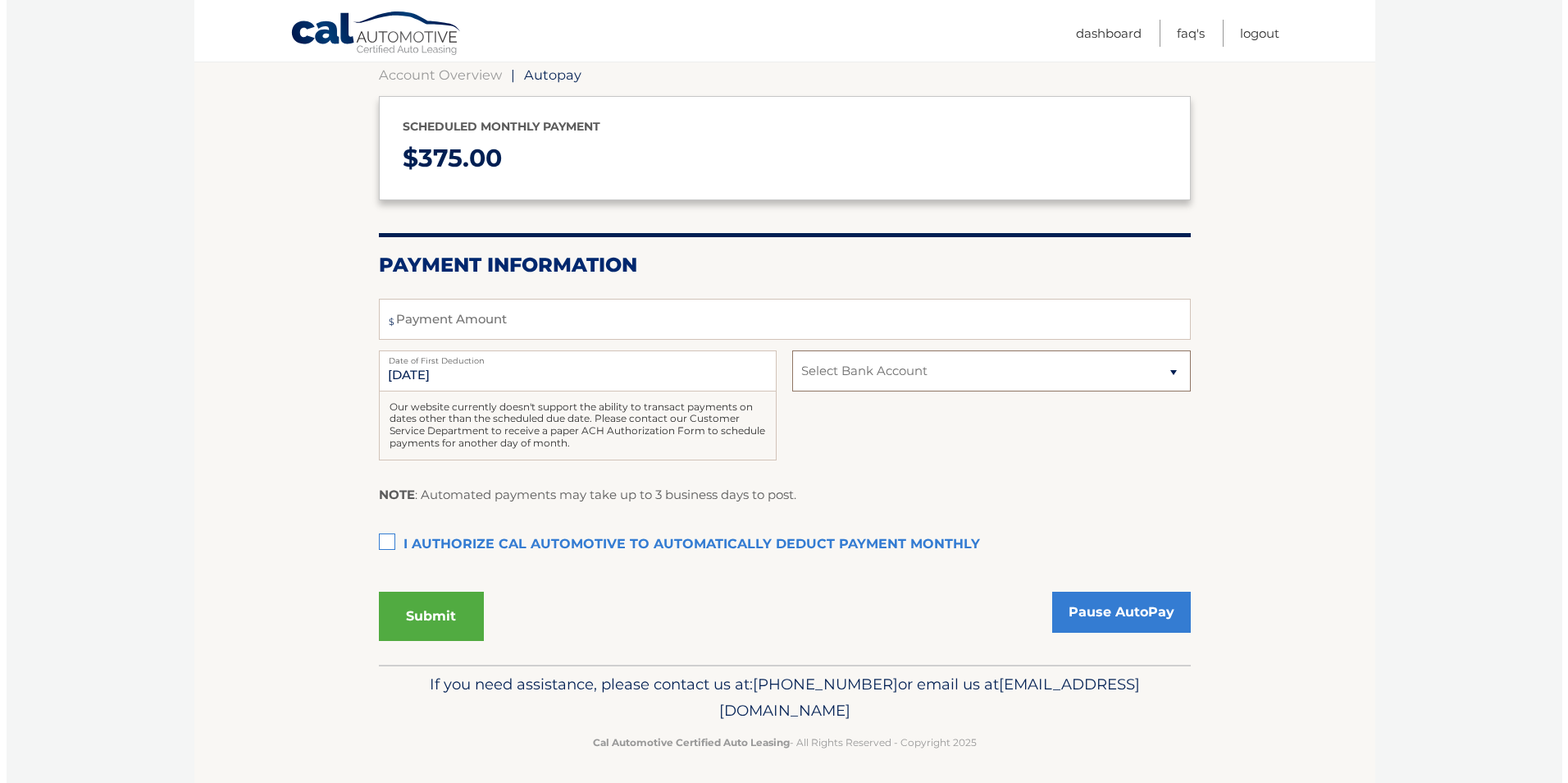
scroll to position [170, 0]
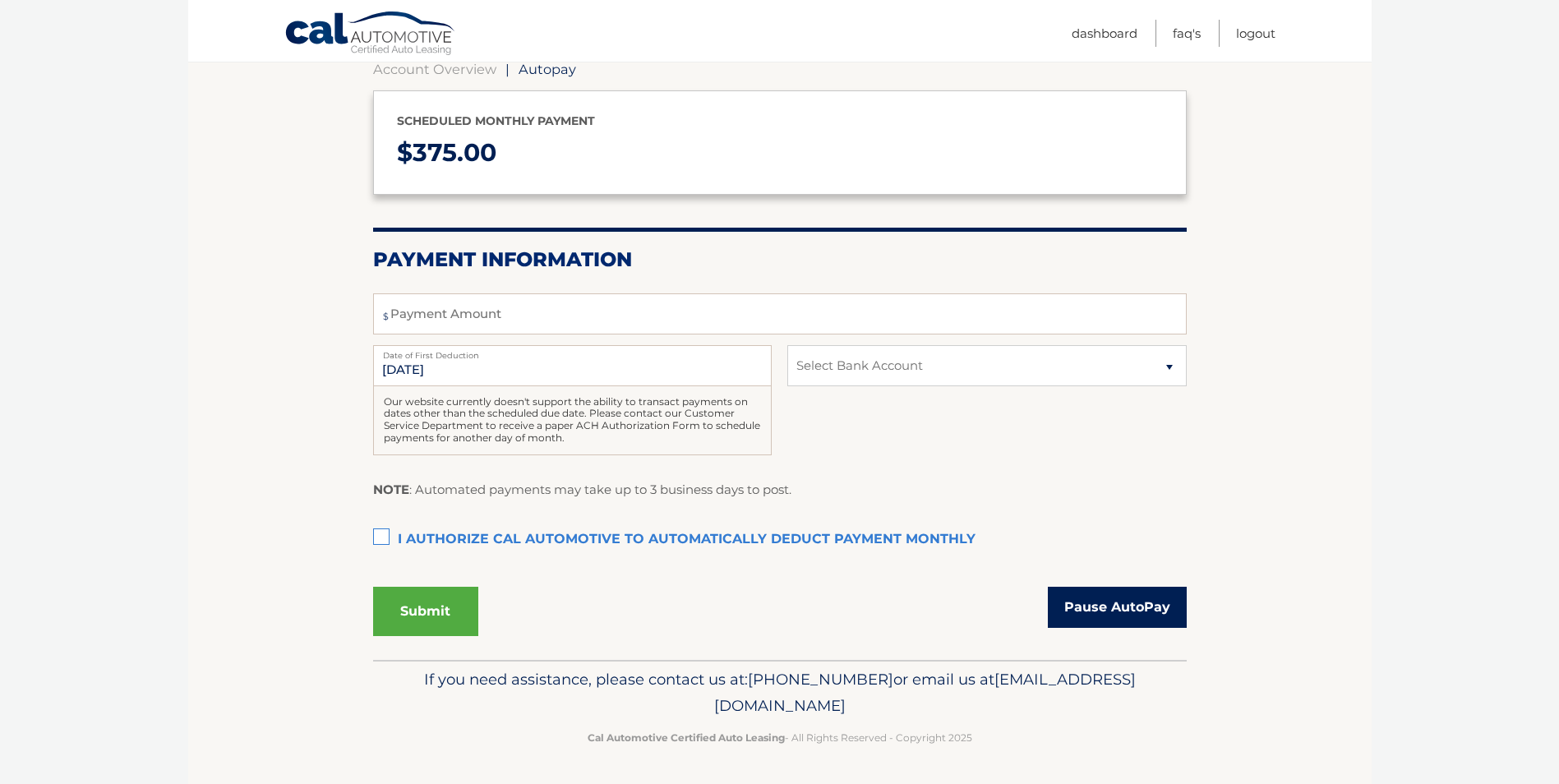
click at [1147, 609] on link "Pause AutoPay" at bounding box center [1117, 607] width 139 height 41
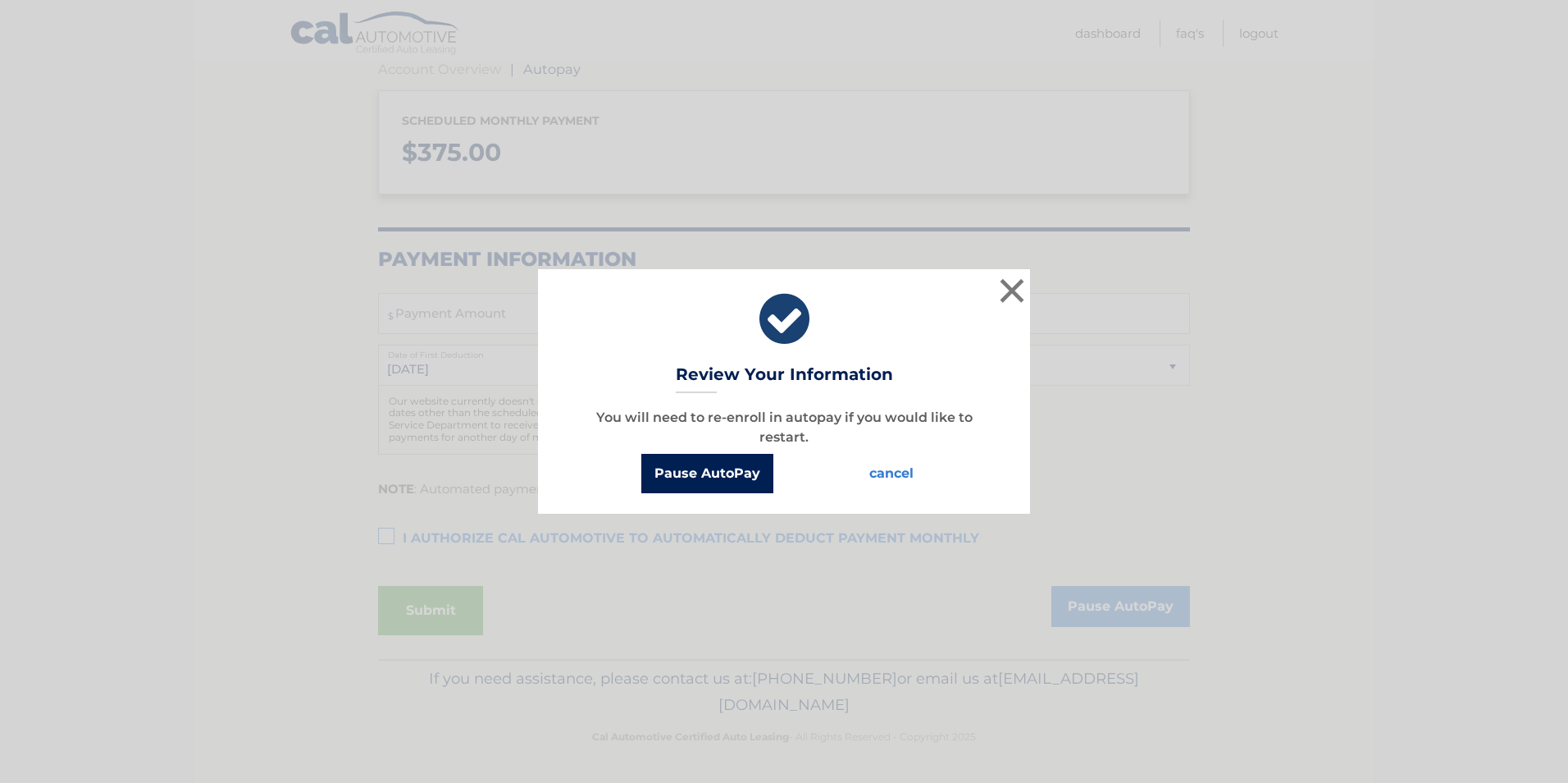
click at [718, 484] on button "Pause AutoPay" at bounding box center [707, 473] width 132 height 39
